Goal: Complete application form: Complete application form

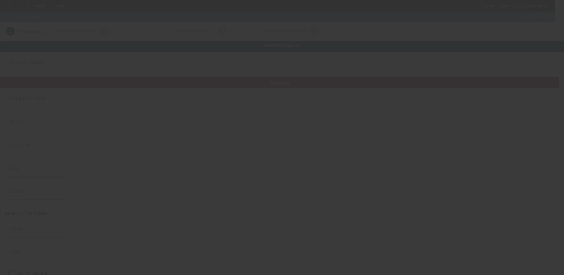
type input "Legacy Towing & transport LLC"
type input "[PHONE_NUMBER]"
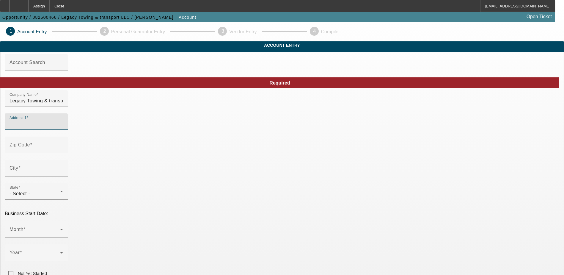
click at [63, 128] on input "Address 1" at bounding box center [37, 123] width 54 height 7
paste input "79 Young Rd"
type input "79 Young Rd"
click at [63, 174] on input "City" at bounding box center [37, 170] width 54 height 7
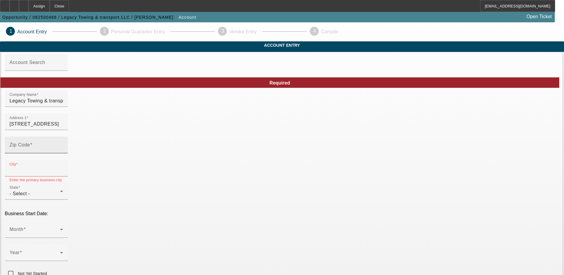
click at [63, 151] on input "Zip Code" at bounding box center [37, 147] width 54 height 7
type input "05760"
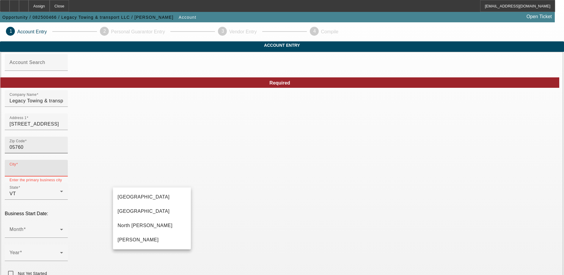
type input "Addison"
click at [63, 174] on input "City" at bounding box center [37, 170] width 54 height 7
click at [126, 240] on span "Orwell" at bounding box center [138, 239] width 41 height 5
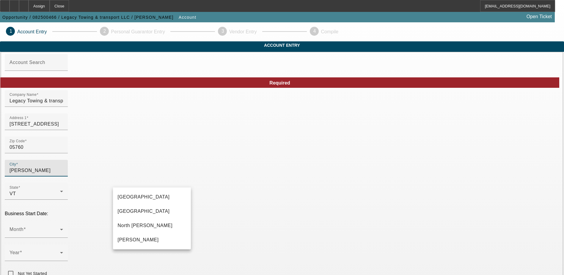
type input "Orwell"
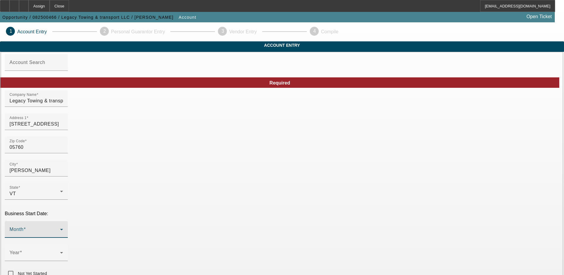
click at [60, 228] on span at bounding box center [35, 231] width 51 height 7
click at [133, 156] on mat-option "June" at bounding box center [152, 155] width 78 height 14
click at [60, 251] on span at bounding box center [35, 254] width 51 height 7
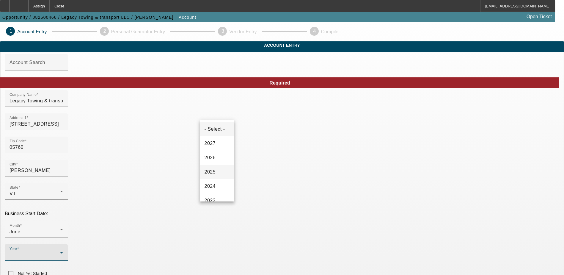
click at [213, 170] on span "2025" at bounding box center [210, 171] width 11 height 7
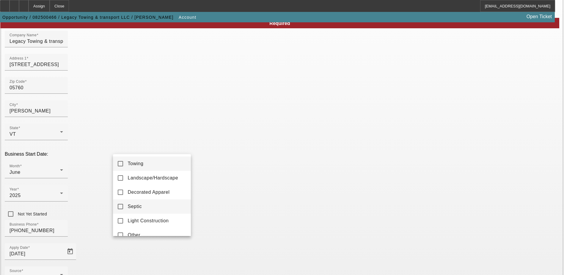
scroll to position [9, 0]
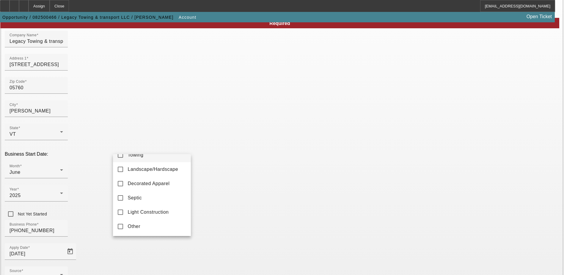
click at [156, 158] on mat-option "Towing" at bounding box center [152, 155] width 78 height 14
click at [75, 199] on div at bounding box center [282, 137] width 564 height 275
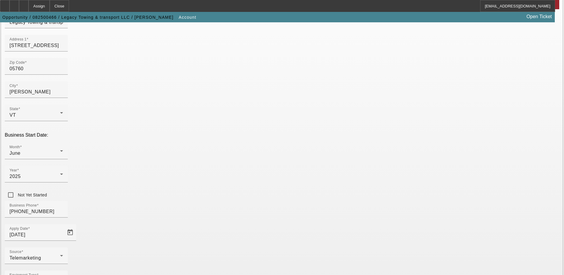
scroll to position [89, 0]
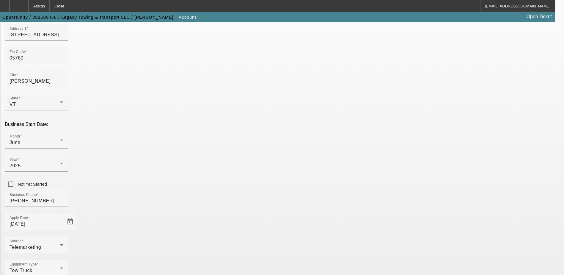
drag, startPoint x: 410, startPoint y: 174, endPoint x: 408, endPoint y: 170, distance: 4.7
paste input "393366463"
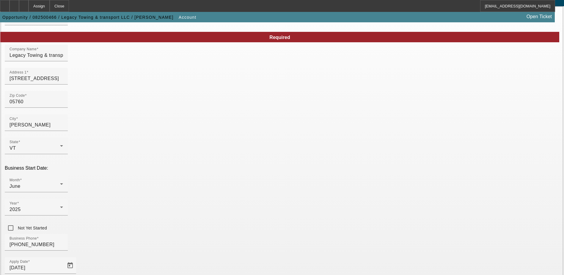
scroll to position [41, 0]
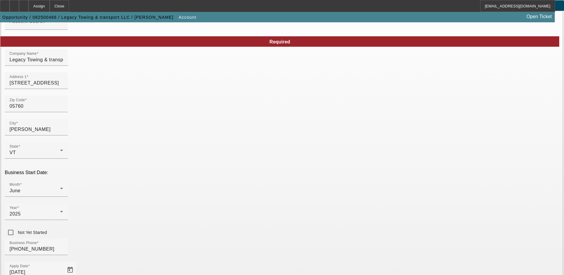
type input "393366463"
drag, startPoint x: 296, startPoint y: 113, endPoint x: 290, endPoint y: 115, distance: 6.5
paste input "[PERSON_NAME][EMAIL_ADDRESS][DOMAIN_NAME]"
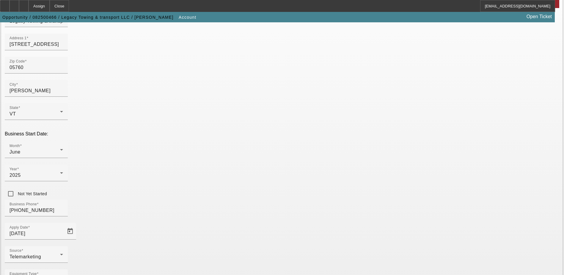
scroll to position [100, 0]
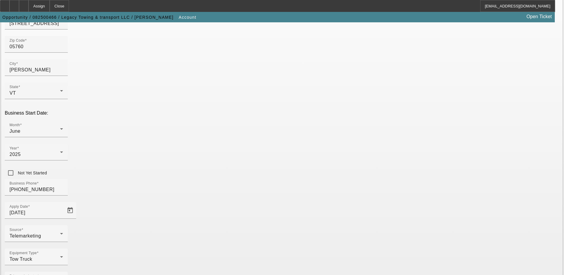
type input "[PERSON_NAME][EMAIL_ADDRESS][DOMAIN_NAME]"
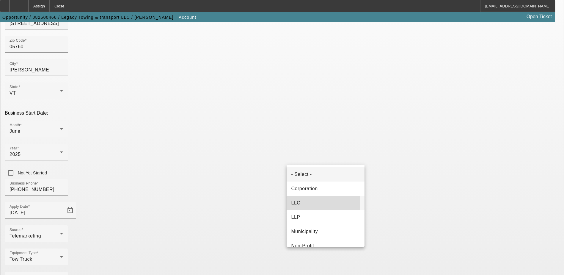
click at [298, 202] on span "LLC" at bounding box center [295, 202] width 9 height 7
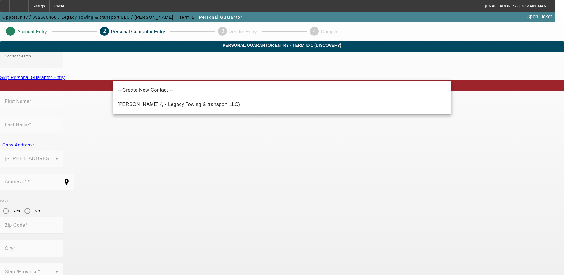
click at [220, 105] on mat-option "White, Matthew (, - Legacy Towing & transport LLC)" at bounding box center [282, 104] width 338 height 14
type input "White, Matthew (, - Legacy Towing & transport LLC)"
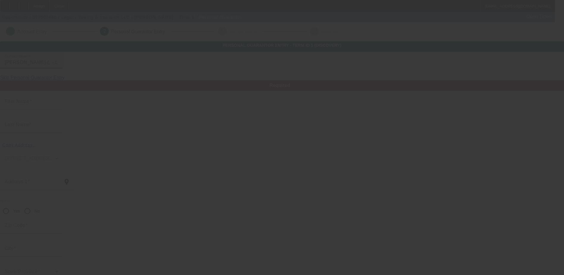
type input "Matthew"
type input "White"
radio input "true"
type input "[PHONE_NUMBER]"
type input "[PERSON_NAME][EMAIL_ADDRESS][DOMAIN_NAME]"
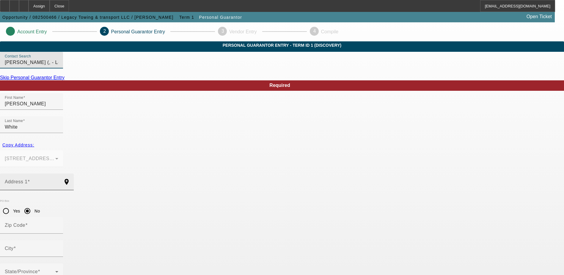
click at [58, 180] on input "Address 1" at bounding box center [32, 183] width 54 height 7
click at [28, 179] on mat-label "Address 1" at bounding box center [16, 181] width 23 height 5
click at [58, 180] on input "Address 1" at bounding box center [32, 183] width 54 height 7
drag, startPoint x: 135, startPoint y: 165, endPoint x: 118, endPoint y: 162, distance: 17.9
click at [28, 179] on mat-label "Address 1" at bounding box center [16, 181] width 23 height 5
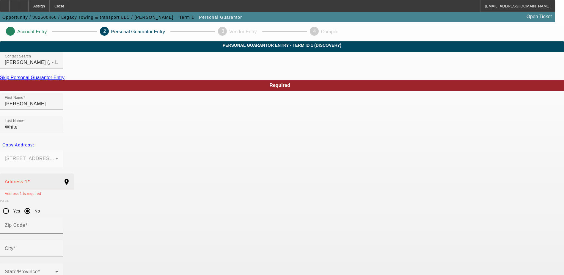
click at [58, 180] on input "Address 1" at bounding box center [32, 183] width 54 height 7
paste input "235 Lee river Rd"
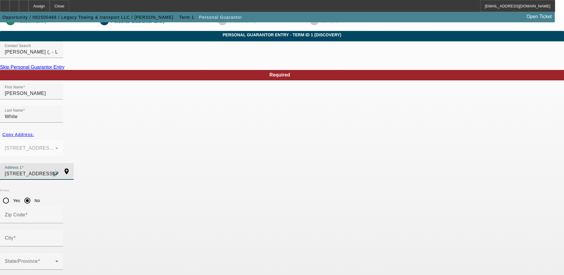
scroll to position [16, 0]
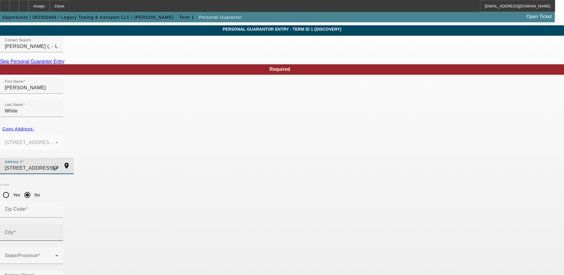
type input "235 Lee River Cove"
type input "30024"
type input "Suwanee"
click at [58, 231] on input "Suwanee" at bounding box center [32, 234] width 54 height 7
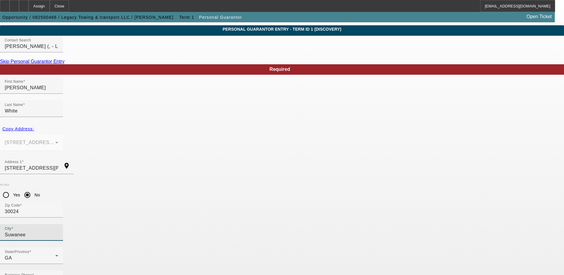
click at [58, 231] on input "Suwanee" at bounding box center [32, 234] width 54 height 7
click at [58, 164] on input "235 Lee River Cove" at bounding box center [32, 167] width 54 height 7
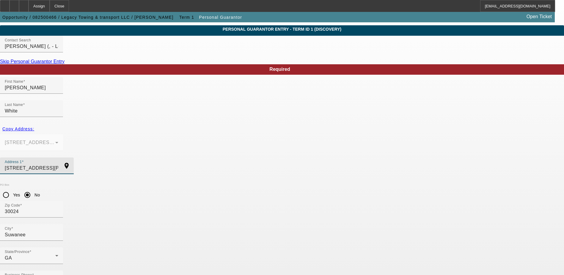
click at [58, 164] on input "235 Lee River Cove" at bounding box center [32, 167] width 54 height 7
paste input "river Rd"
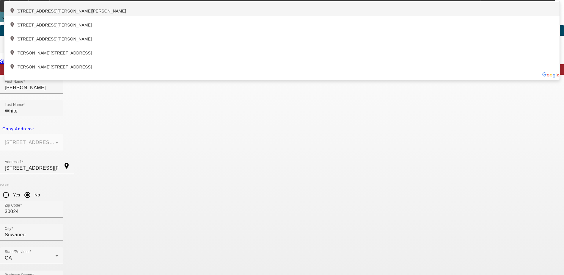
click at [161, 16] on div "add_location 235 Lee River Road, Jericho, VT 05465, US" at bounding box center [281, 9] width 555 height 14
type input "235 Lee River Road"
type input "05465"
type input "Jericho"
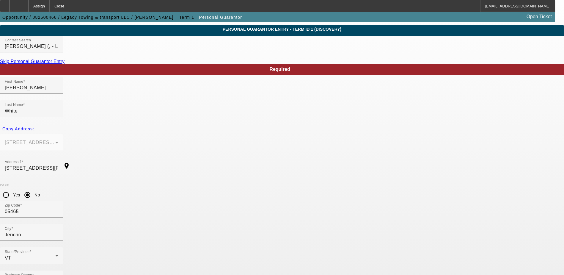
type input "100"
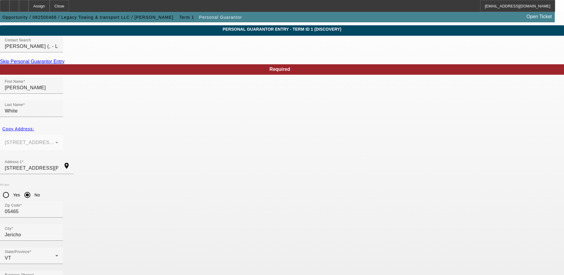
paste input "008-78-2045"
type input "008-78-2045"
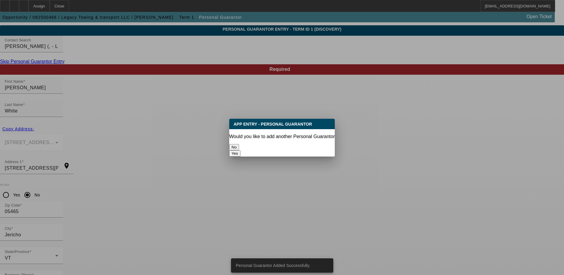
scroll to position [0, 0]
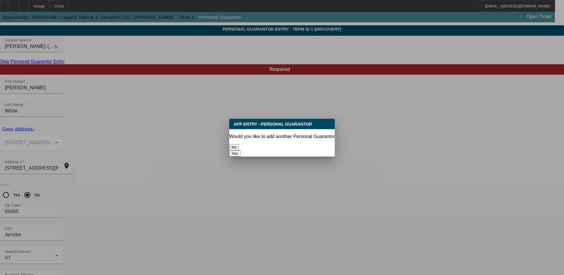
click at [239, 144] on button "No" at bounding box center [234, 147] width 10 height 6
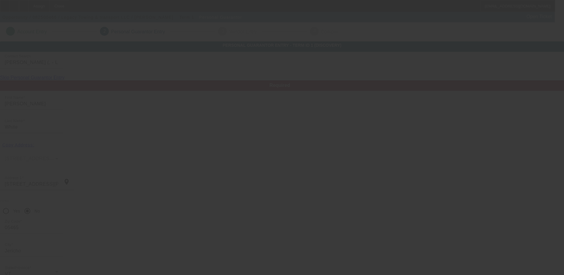
scroll to position [16, 0]
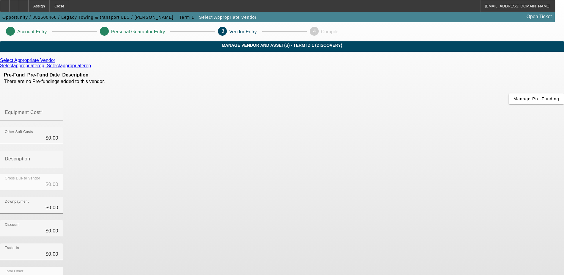
click at [159, 63] on div "Select Appropriate Vendor" at bounding box center [282, 60] width 564 height 5
click at [57, 63] on icon at bounding box center [57, 60] width 0 height 5
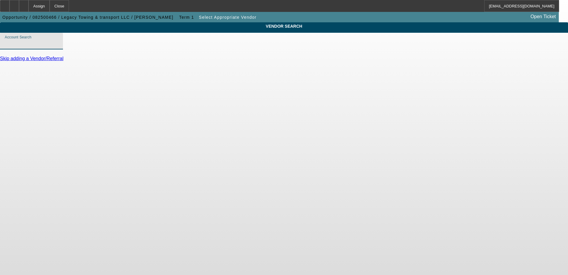
click at [58, 47] on input "Account Search" at bounding box center [32, 43] width 54 height 7
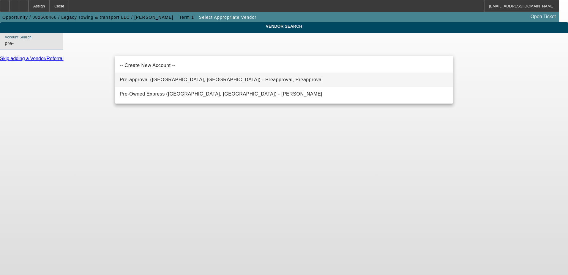
click at [151, 81] on span "Pre-approval (Northbrook, IL) - Preapproval, Preapproval" at bounding box center [221, 79] width 203 height 5
type input "Pre-approval (Northbrook, IL) - Preapproval, Preapproval"
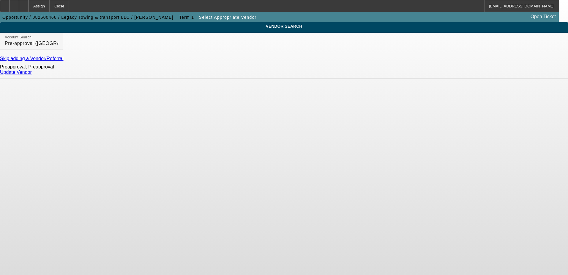
click at [32, 75] on link "Update Vendor" at bounding box center [16, 72] width 32 height 5
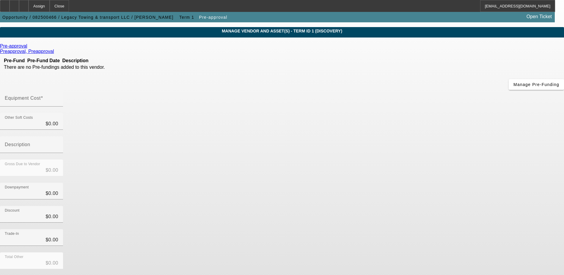
scroll to position [26, 0]
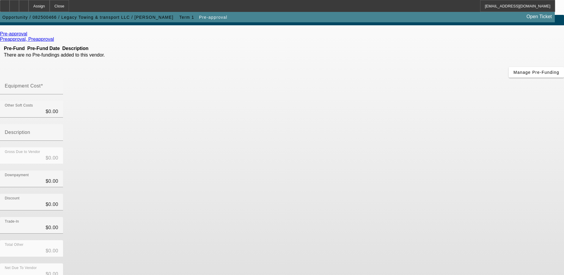
click at [41, 83] on mat-label "Equipment Cost" at bounding box center [23, 85] width 36 height 5
click at [58, 85] on input "Equipment Cost" at bounding box center [32, 88] width 54 height 7
type input "7"
type input "$7.00"
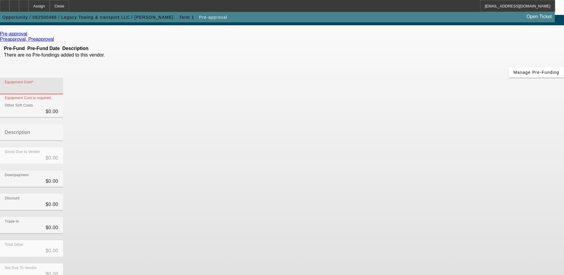
type input "$7.00"
type input "72"
type input "$72.00"
type input "720"
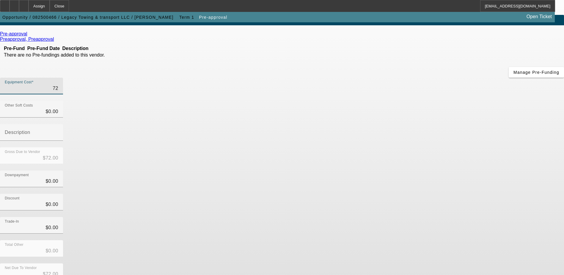
type input "$720.00"
type input "7200"
type input "$7,200.00"
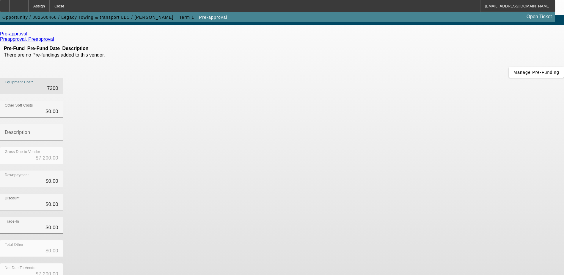
type input "72000"
type input "$72,000.00"
click at [58, 177] on input "0" at bounding box center [32, 180] width 54 height 7
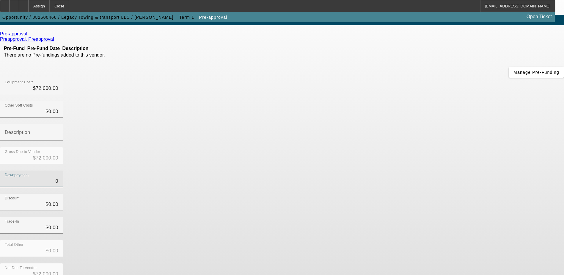
type input "70"
type input "$70.00"
type input "$71,930.00"
type input "700"
type input "$700.00"
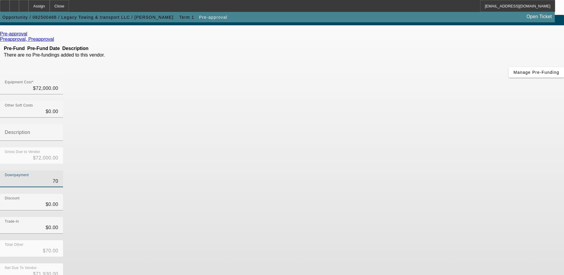
type input "$71,300.00"
type input "7000"
type input "$7,000.00"
type input "$65,000.00"
type input "$7,000.00"
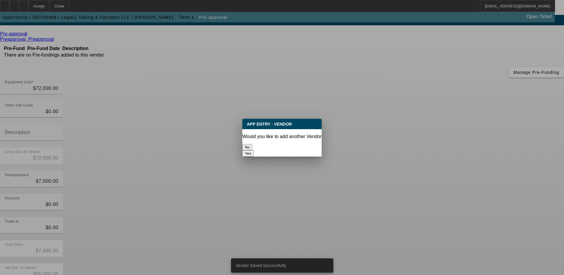
scroll to position [0, 0]
click at [252, 144] on button "No" at bounding box center [247, 147] width 10 height 6
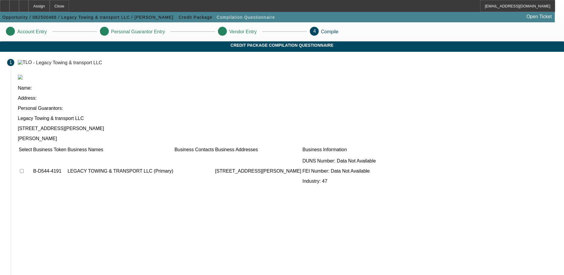
click at [24, 169] on input "checkbox" at bounding box center [22, 171] width 4 height 4
checkbox input "true"
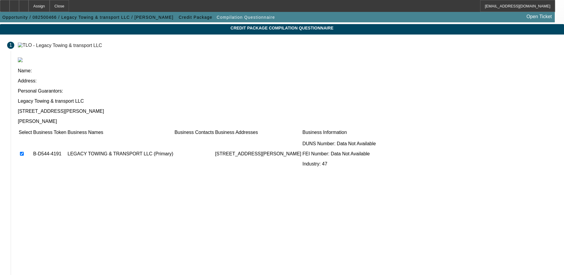
scroll to position [33, 0]
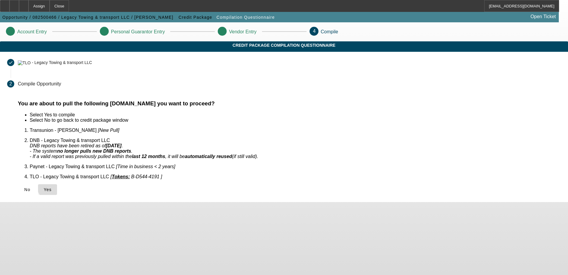
click at [52, 187] on span "Yes" at bounding box center [48, 189] width 8 height 5
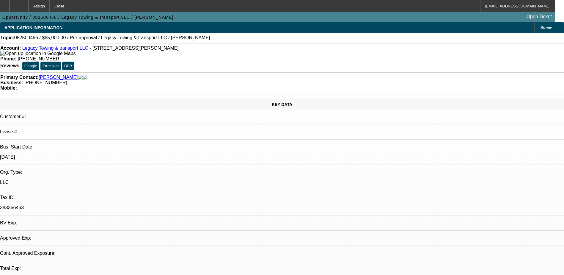
select select "0"
select select "2"
select select "0.1"
select select "4"
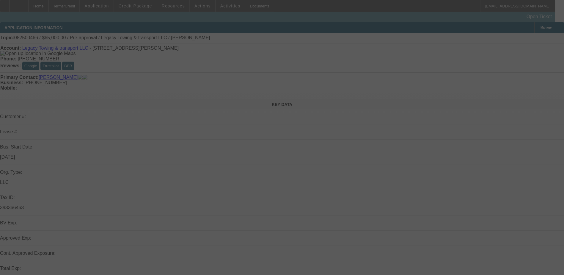
select select "0"
select select "2"
select select "0.1"
select select "4"
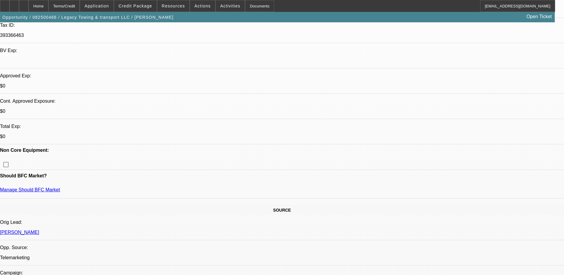
scroll to position [178, 0]
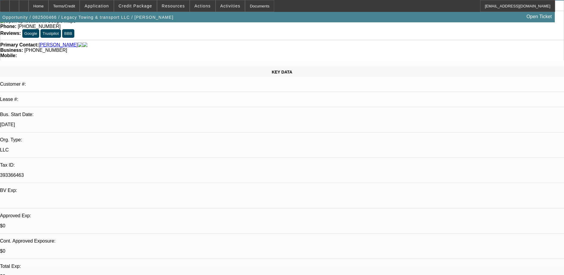
scroll to position [0, 0]
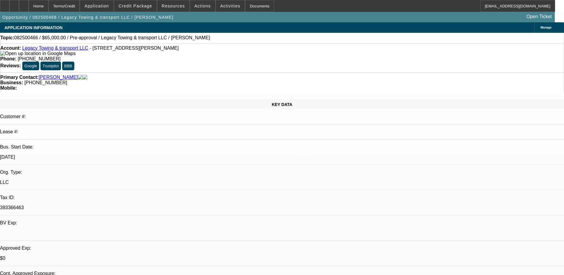
click at [73, 154] on p "6/1/25" at bounding box center [282, 156] width 564 height 5
click at [74, 154] on p "6/1/25" at bounding box center [282, 156] width 564 height 5
click at [76, 154] on p "6/1/25" at bounding box center [282, 156] width 564 height 5
click at [65, 51] on link "Legacy Towing & transport LLC" at bounding box center [55, 47] width 66 height 5
select select "0"
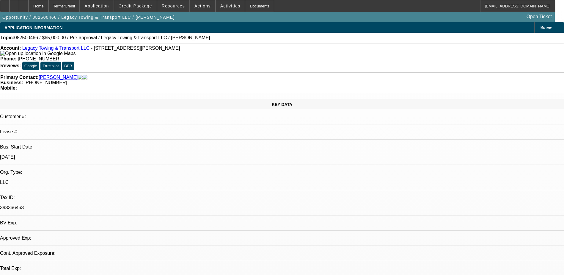
select select "2"
select select "0.1"
select select "1"
select select "2"
select select "4"
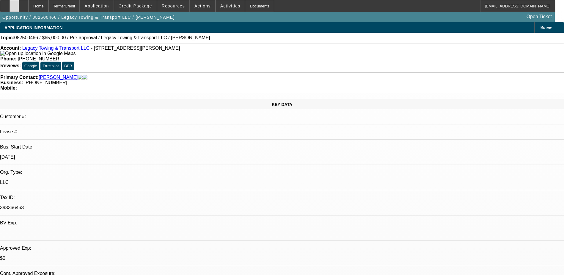
click at [14, 4] on icon at bounding box center [14, 4] width 0 height 0
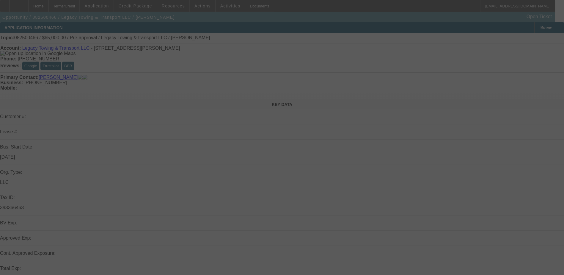
click at [139, 9] on div at bounding box center [282, 137] width 564 height 275
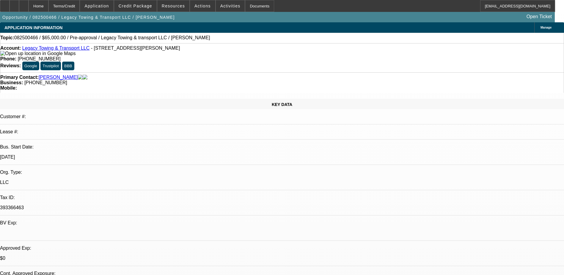
select select "0"
select select "2"
select select "0.1"
select select "1"
select select "2"
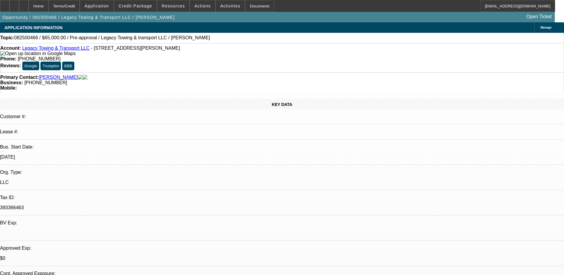
select select "4"
click at [139, 7] on span "Credit Package" at bounding box center [136, 6] width 34 height 5
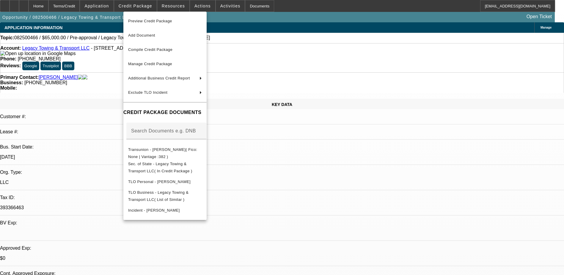
click at [460, 228] on div at bounding box center [282, 137] width 564 height 275
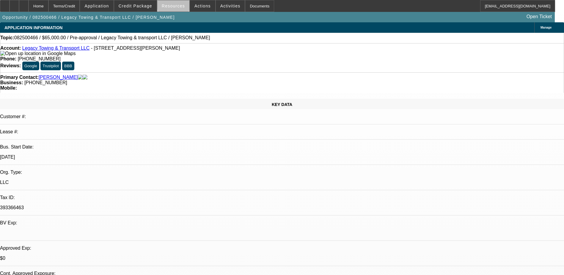
click at [176, 4] on span "Resources" at bounding box center [173, 6] width 23 height 5
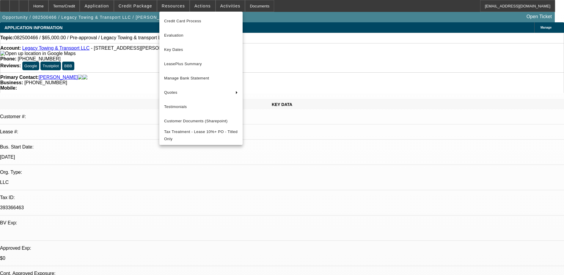
click at [196, 7] on div at bounding box center [282, 137] width 564 height 275
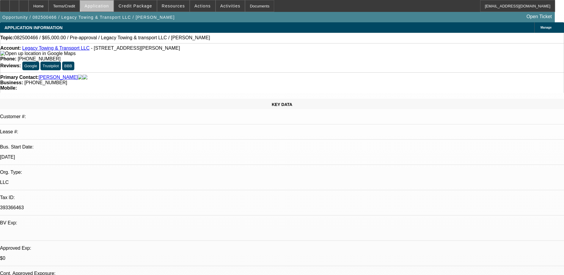
click at [109, 4] on span "Application" at bounding box center [96, 6] width 24 height 5
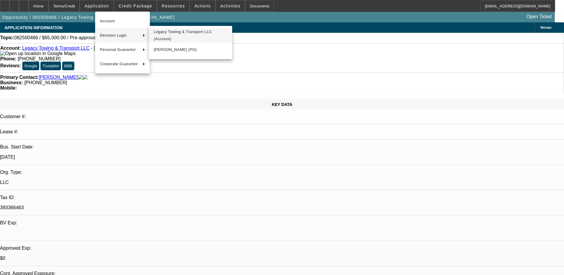
click at [183, 37] on span "Legacy Towing & Transport LLC (Account)" at bounding box center [191, 35] width 74 height 14
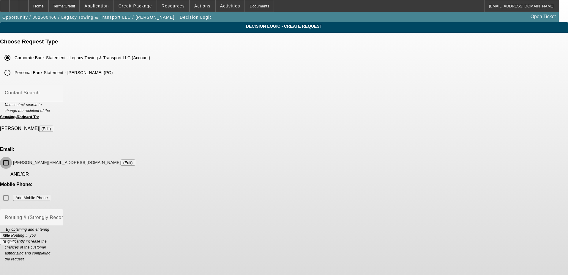
click at [12, 157] on input "Matt.w@legacy-tt.com (Edit)" at bounding box center [6, 163] width 12 height 12
click at [17, 232] on button "Submit" at bounding box center [8, 235] width 17 height 6
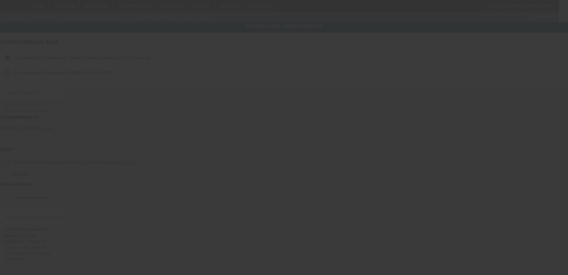
checkbox input "false"
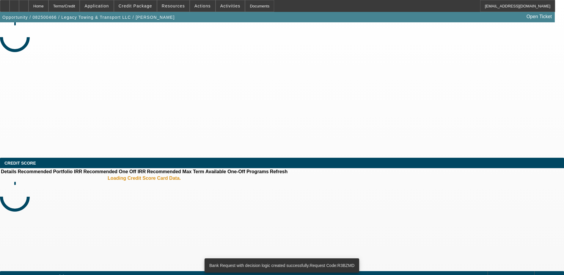
select select "0"
select select "2"
select select "0.1"
select select "4"
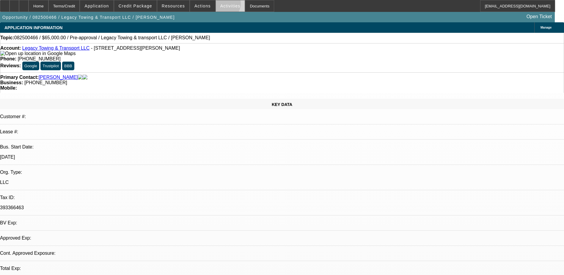
click at [220, 5] on span "Activities" at bounding box center [230, 6] width 20 height 5
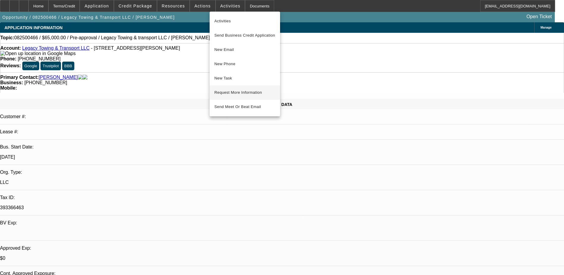
click at [234, 94] on span "Request More Information" at bounding box center [244, 92] width 61 height 7
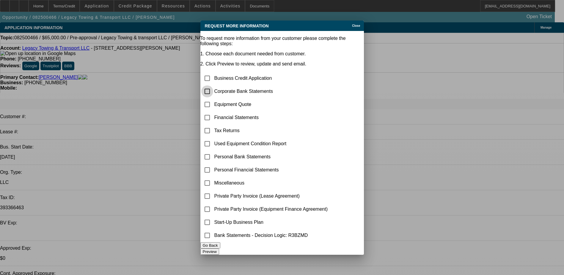
click at [212, 85] on input "checkbox" at bounding box center [207, 91] width 12 height 12
checkbox input "true"
click at [212, 98] on input "checkbox" at bounding box center [207, 104] width 12 height 12
checkbox input "true"
click at [213, 151] on input "checkbox" at bounding box center [207, 157] width 12 height 12
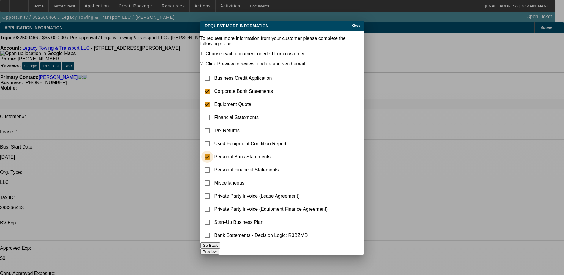
checkbox input "true"
click at [213, 98] on input "checkbox" at bounding box center [207, 104] width 12 height 12
checkbox input "false"
click at [213, 190] on input "checkbox" at bounding box center [207, 196] width 12 height 12
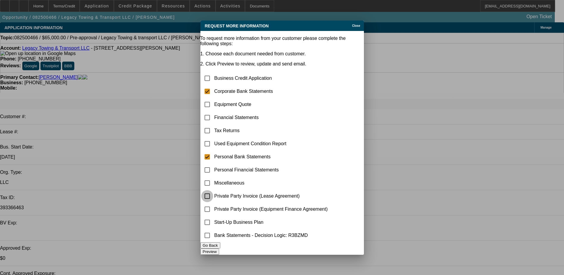
checkbox input "false"
click at [213, 98] on input "checkbox" at bounding box center [207, 104] width 12 height 12
checkbox input "true"
click at [213, 151] on input "checkbox" at bounding box center [207, 157] width 12 height 12
checkbox input "false"
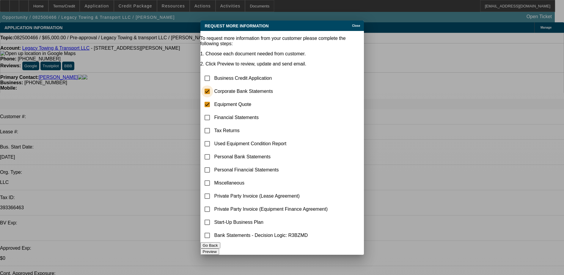
click at [213, 85] on input "checkbox" at bounding box center [207, 91] width 12 height 12
checkbox input "true"
click at [213, 98] on input "checkbox" at bounding box center [207, 104] width 12 height 12
checkbox input "false"
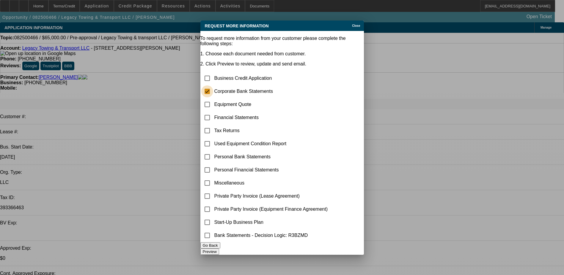
click at [213, 85] on input "checkbox" at bounding box center [207, 91] width 12 height 12
checkbox input "false"
drag, startPoint x: 213, startPoint y: 204, endPoint x: 212, endPoint y: 215, distance: 11.9
click at [213, 204] on input "checkbox" at bounding box center [207, 209] width 12 height 12
checkbox input "true"
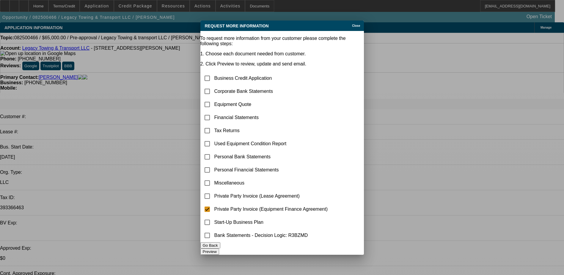
click at [219, 251] on button "Preview" at bounding box center [209, 251] width 19 height 6
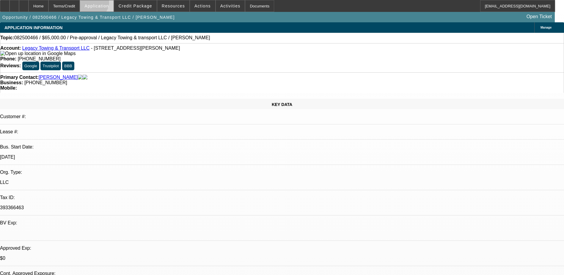
click at [108, 4] on span "Application" at bounding box center [96, 6] width 24 height 5
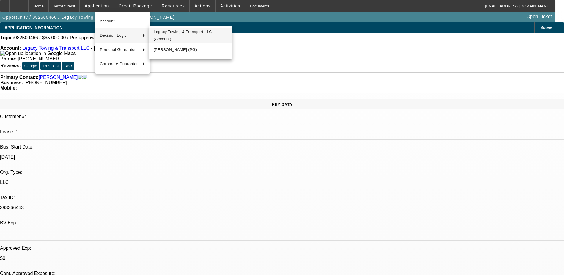
click at [175, 39] on span "Legacy Towing & Transport LLC (Account)" at bounding box center [191, 35] width 74 height 14
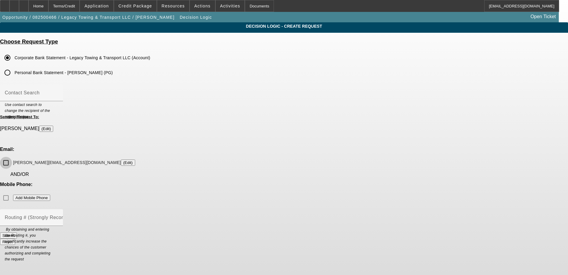
click at [12, 157] on input "Matt.w@legacy-tt.com (Edit)" at bounding box center [6, 163] width 12 height 12
click at [17, 232] on button "Submit" at bounding box center [8, 235] width 17 height 6
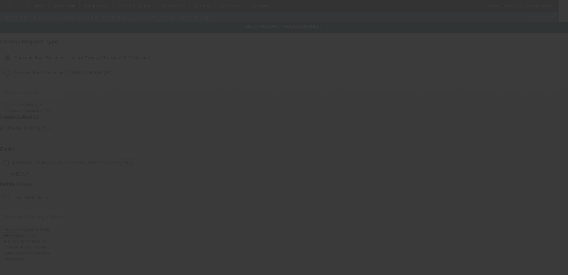
checkbox input "false"
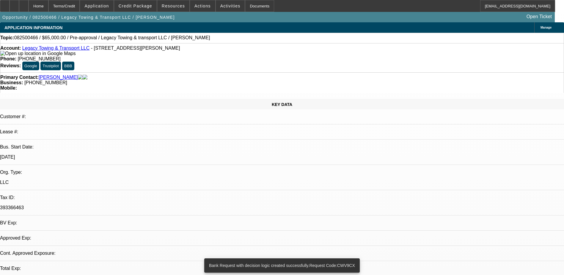
select select "0"
select select "2"
select select "0.1"
select select "4"
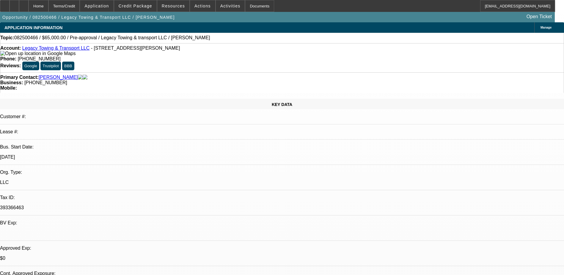
click at [19, 3] on div at bounding box center [15, 6] width 10 height 12
click at [19, 2] on div at bounding box center [15, 6] width 10 height 12
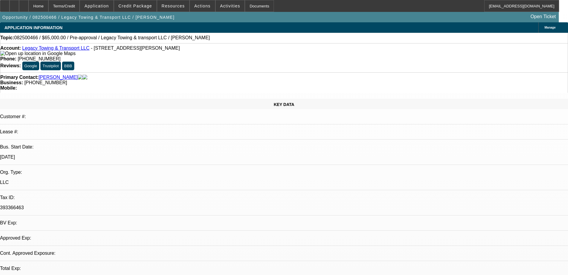
select select "0"
select select "2"
select select "0.1"
select select "4"
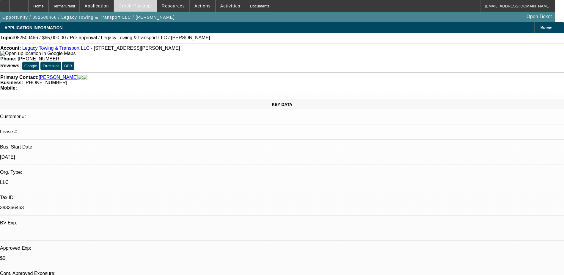
click at [139, 0] on span at bounding box center [135, 6] width 43 height 14
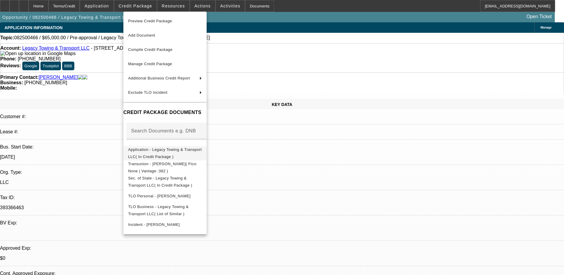
click at [168, 152] on span "Application - Legacy Towing & Transport LLC( In Credit Package )" at bounding box center [165, 153] width 74 height 12
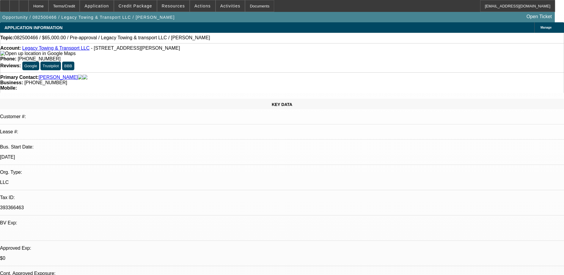
click at [113, 2] on span at bounding box center [96, 6] width 33 height 14
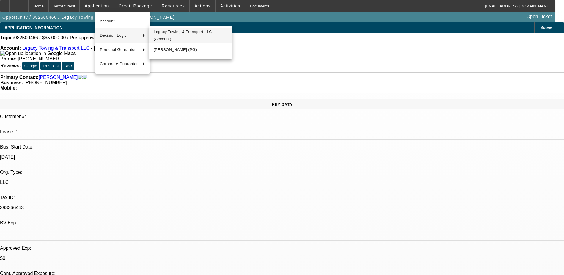
click at [180, 37] on span "Legacy Towing & Transport LLC (Account)" at bounding box center [191, 35] width 74 height 14
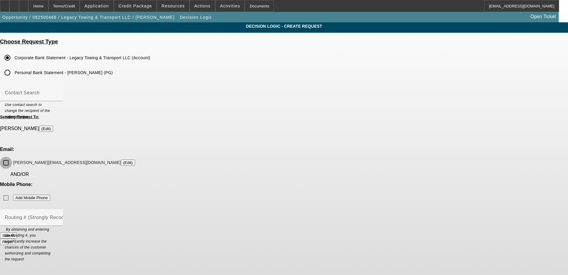
click at [12, 157] on input "[PERSON_NAME][EMAIL_ADDRESS][DOMAIN_NAME] (Edit)" at bounding box center [6, 163] width 12 height 12
checkbox input "true"
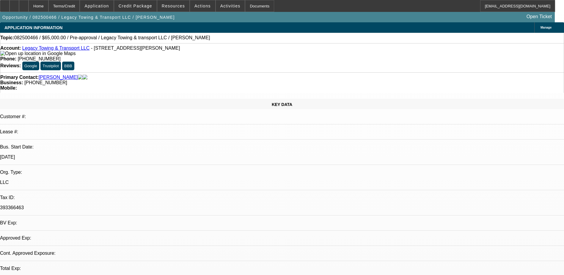
select select "0"
select select "2"
select select "0.1"
select select "4"
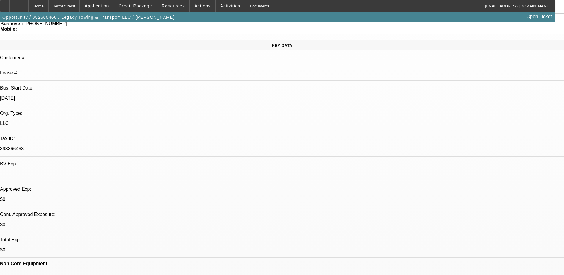
scroll to position [59, 0]
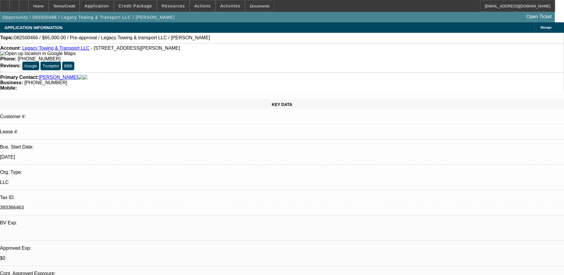
scroll to position [0, 0]
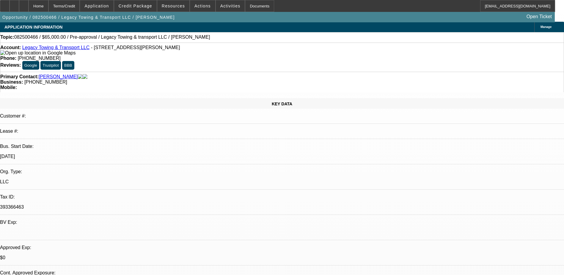
scroll to position [0, 0]
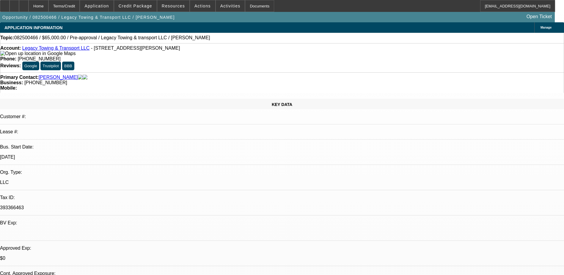
select select "0"
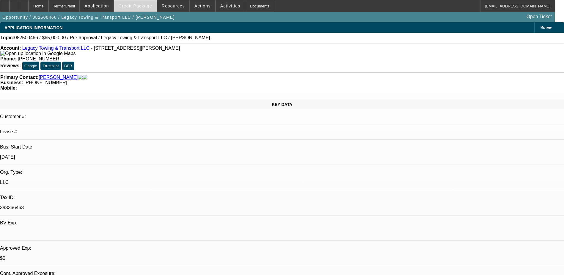
select select "2"
select select "0.1"
select select "4"
click at [141, 6] on span "Credit Package" at bounding box center [136, 6] width 34 height 5
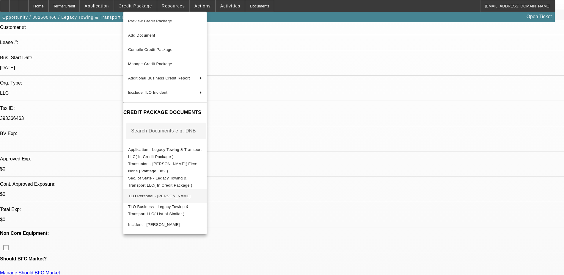
scroll to position [30, 0]
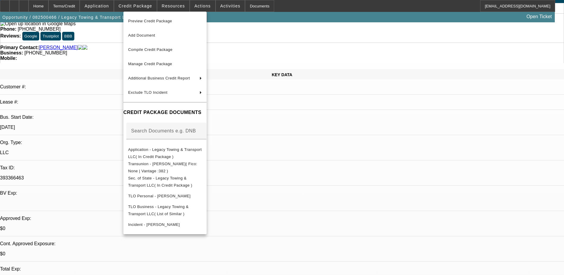
click at [317, 155] on div at bounding box center [282, 137] width 564 height 275
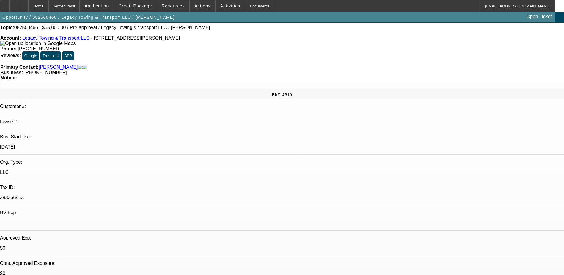
scroll to position [0, 0]
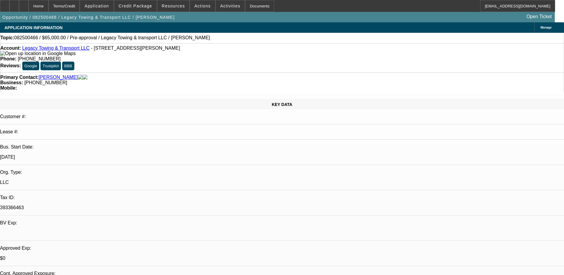
drag, startPoint x: 447, startPoint y: 65, endPoint x: 420, endPoint y: 49, distance: 31.4
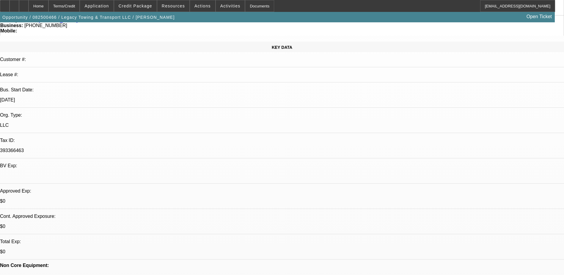
scroll to position [59, 0]
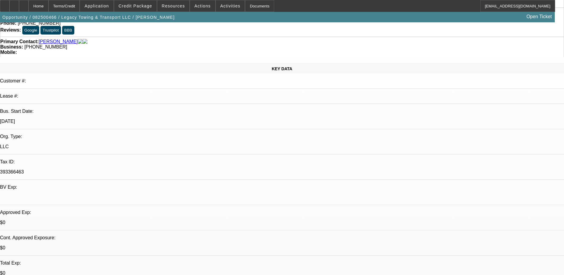
scroll to position [0, 0]
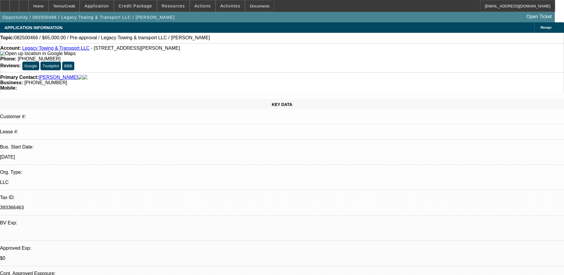
select select "0"
select select "2"
select select "0.1"
select select "4"
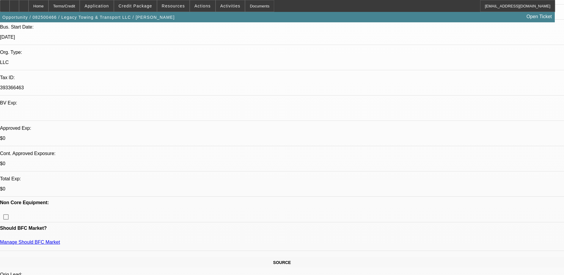
scroll to position [149, 0]
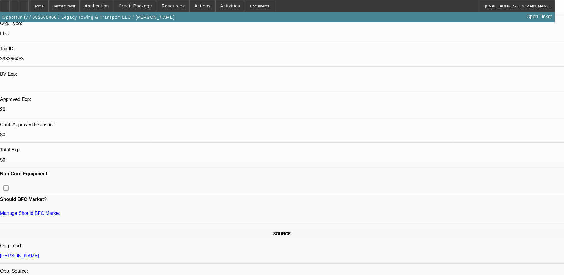
click at [133, 2] on span at bounding box center [135, 6] width 43 height 14
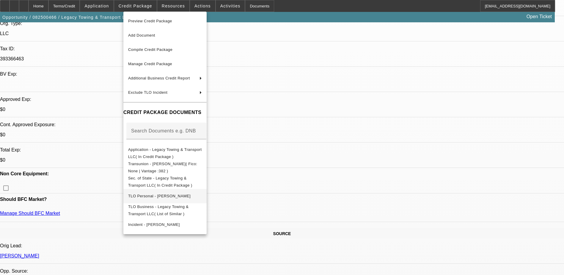
click at [158, 194] on span "TLO Personal - [PERSON_NAME]" at bounding box center [159, 196] width 62 height 4
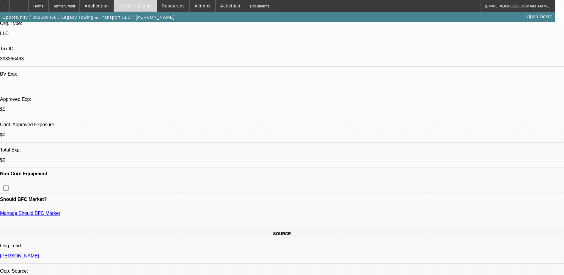
click at [142, 5] on span "Credit Package" at bounding box center [136, 6] width 34 height 5
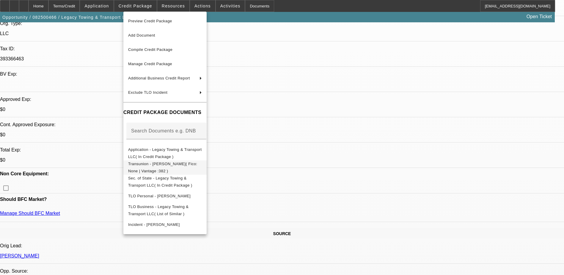
click at [142, 165] on span "Transunion - White, Matthew( Fico: None | Vantage :382 )" at bounding box center [162, 167] width 69 height 12
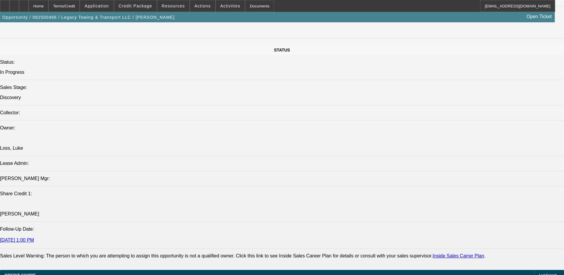
scroll to position [624, 0]
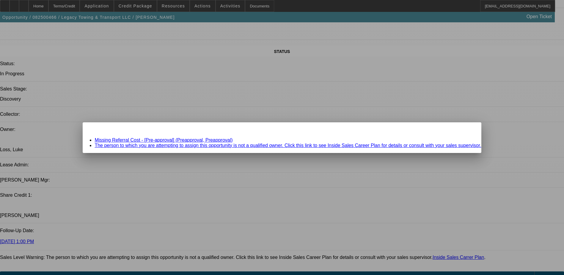
scroll to position [0, 0]
click at [468, 129] on div "Close" at bounding box center [474, 125] width 13 height 7
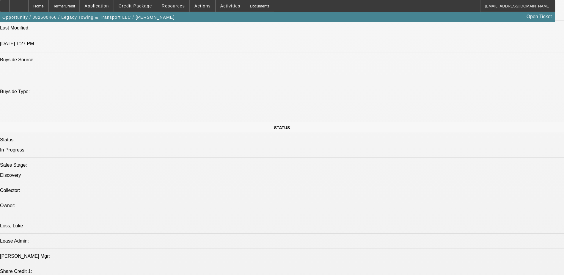
scroll to position [446, 0]
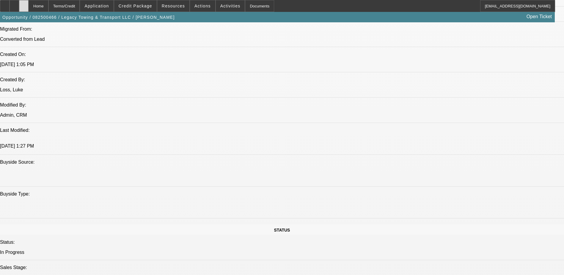
click at [24, 4] on icon at bounding box center [24, 4] width 0 height 0
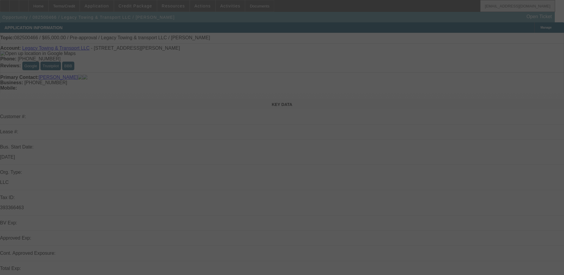
select select "0"
select select "2"
select select "0.1"
select select "4"
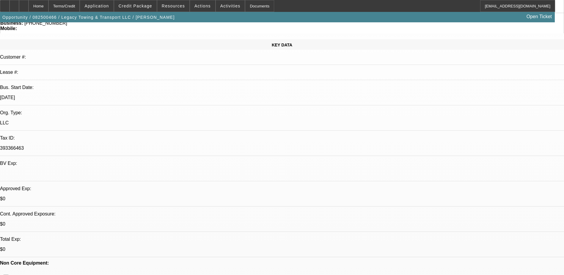
scroll to position [0, 0]
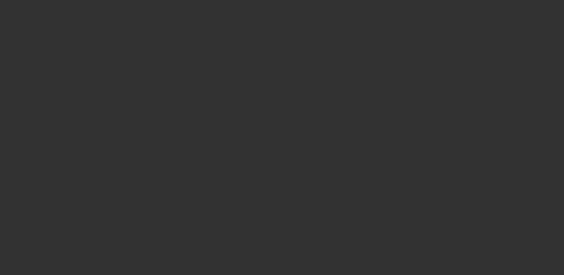
select select "0"
select select "2"
select select "0.1"
select select "1"
select select "2"
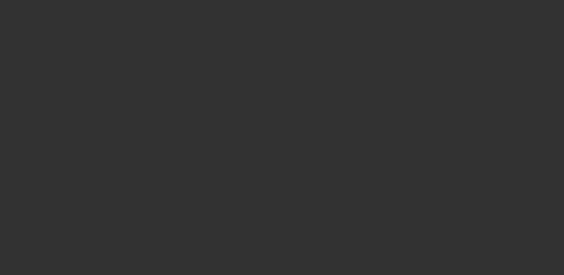
select select "4"
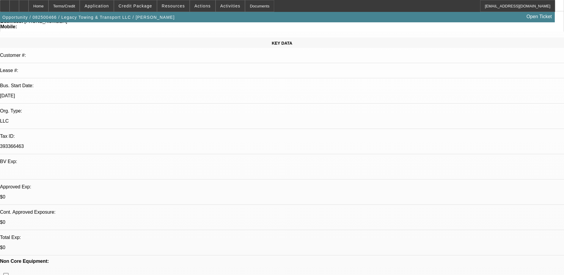
scroll to position [119, 0]
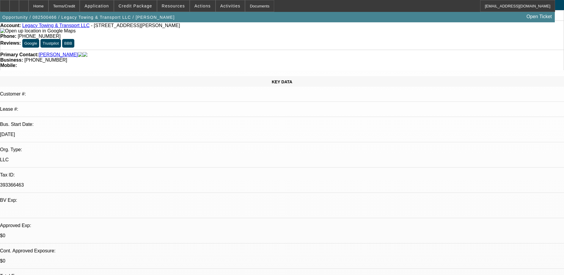
scroll to position [0, 0]
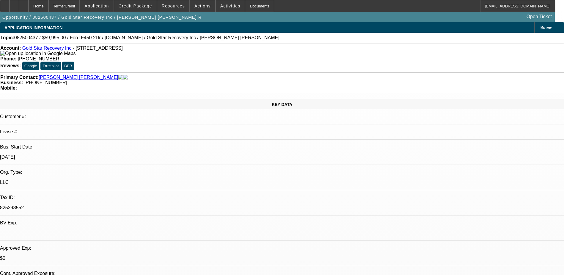
select select "0"
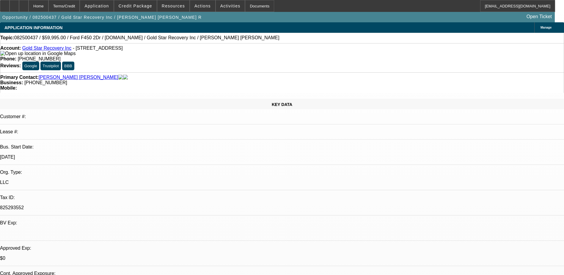
select select "0"
select select "1"
select select "3"
select select "6"
select select "1"
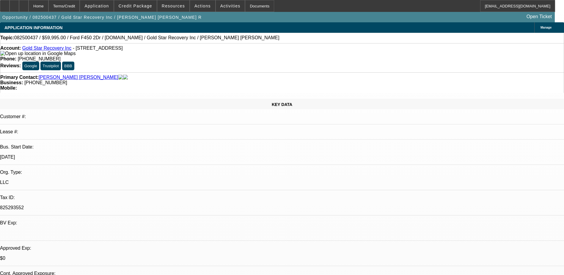
select select "3"
select select "6"
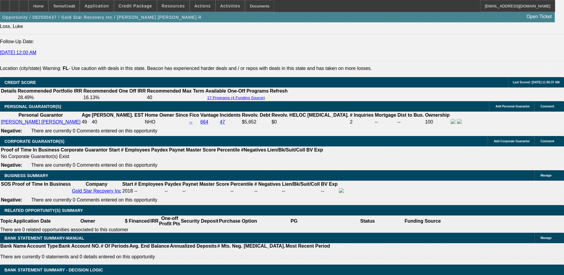
scroll to position [803, 0]
